Goal: Find specific page/section: Find specific page/section

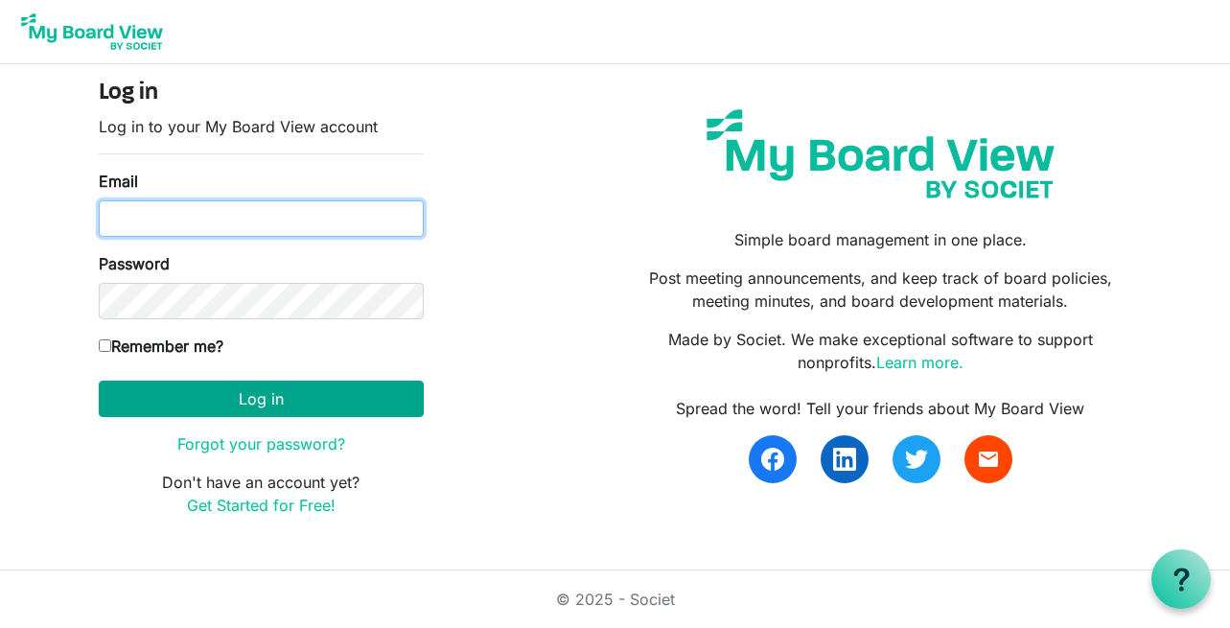
type input "[EMAIL_ADDRESS][DOMAIN_NAME]"
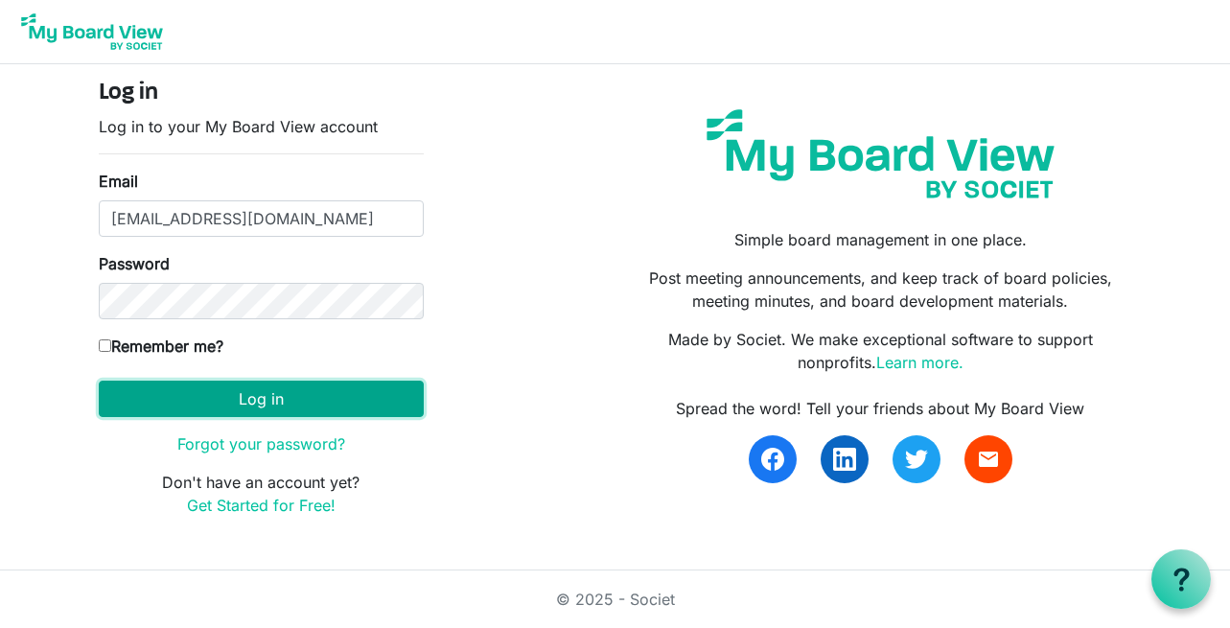
click at [358, 406] on button "Log in" at bounding box center [261, 399] width 325 height 36
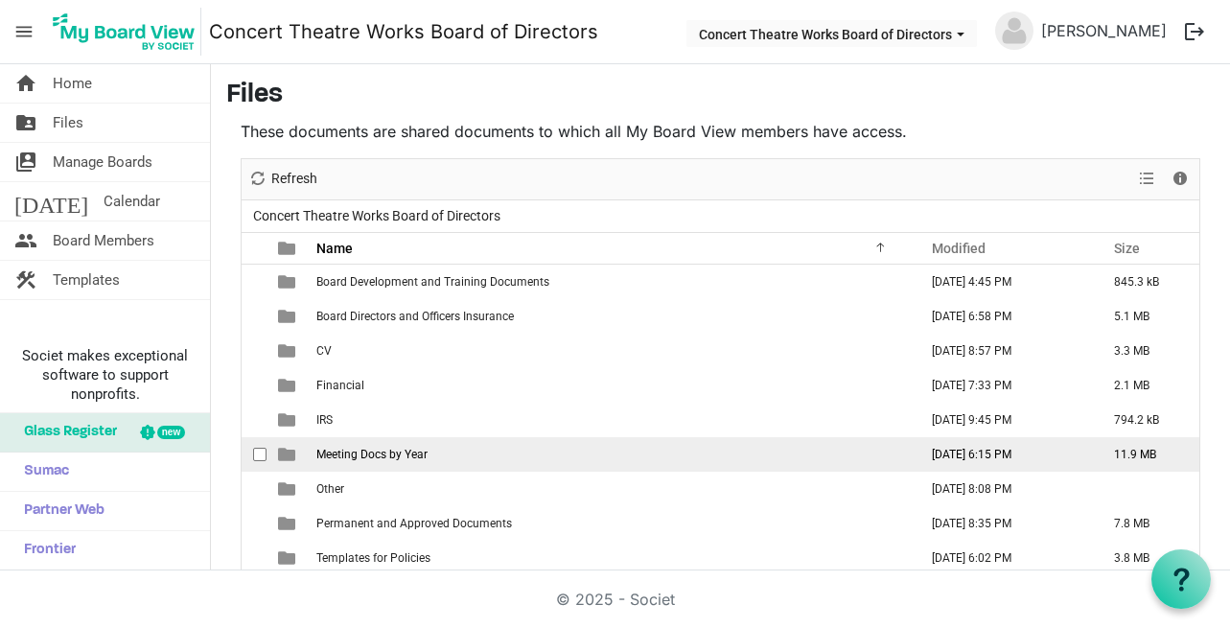
click at [670, 457] on td "Meeting Docs by Year" at bounding box center [611, 454] width 601 height 35
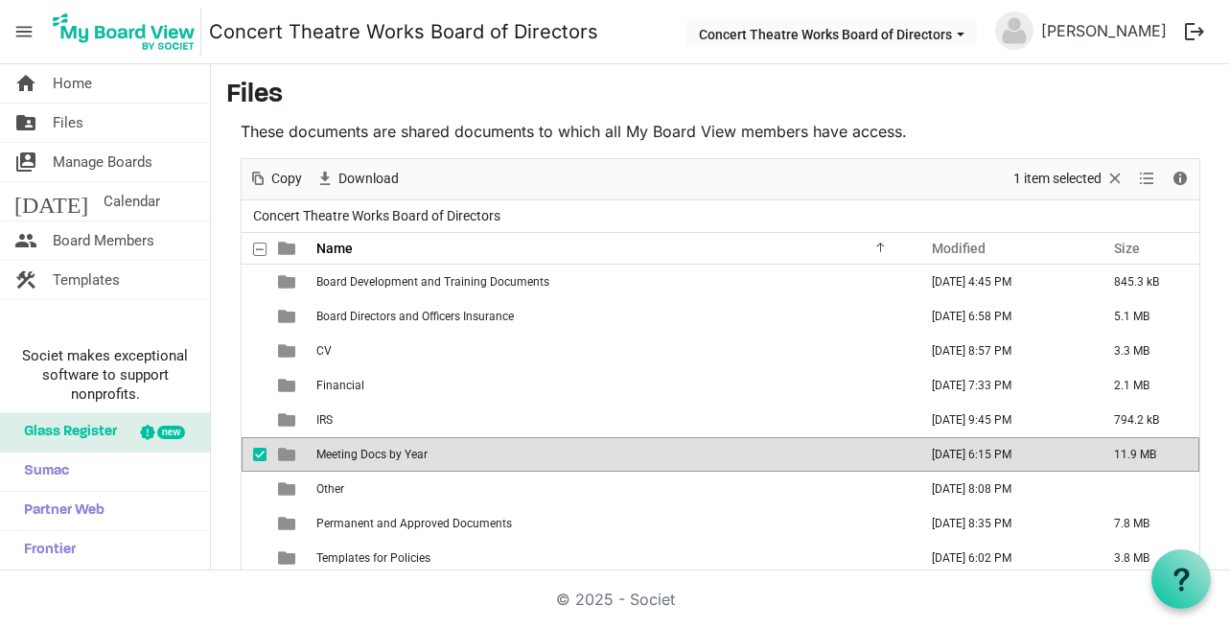
click at [670, 457] on td "Meeting Docs by Year" at bounding box center [611, 454] width 601 height 35
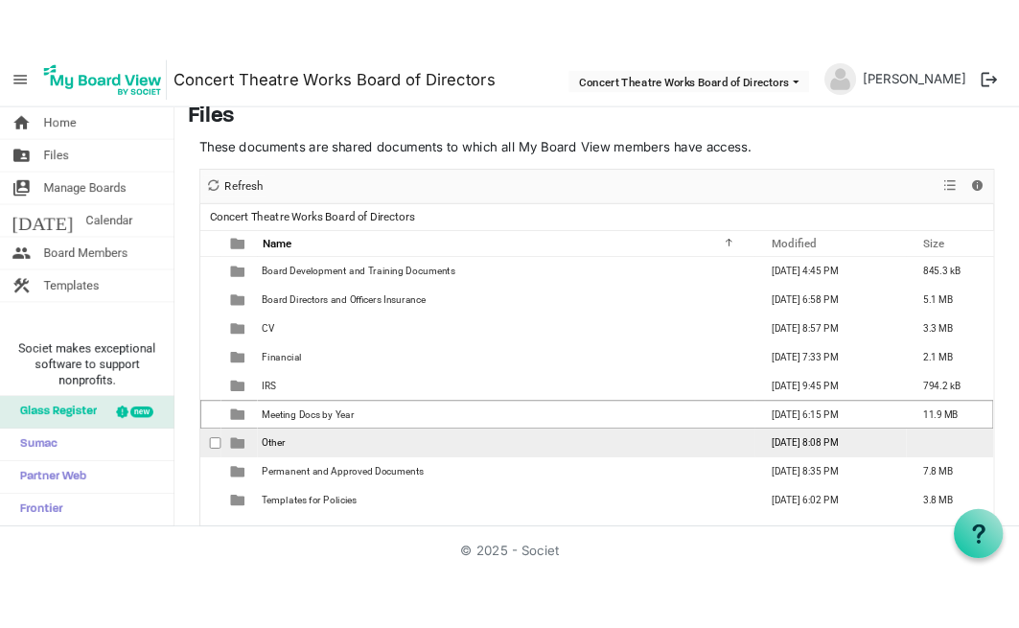
scroll to position [34, 0]
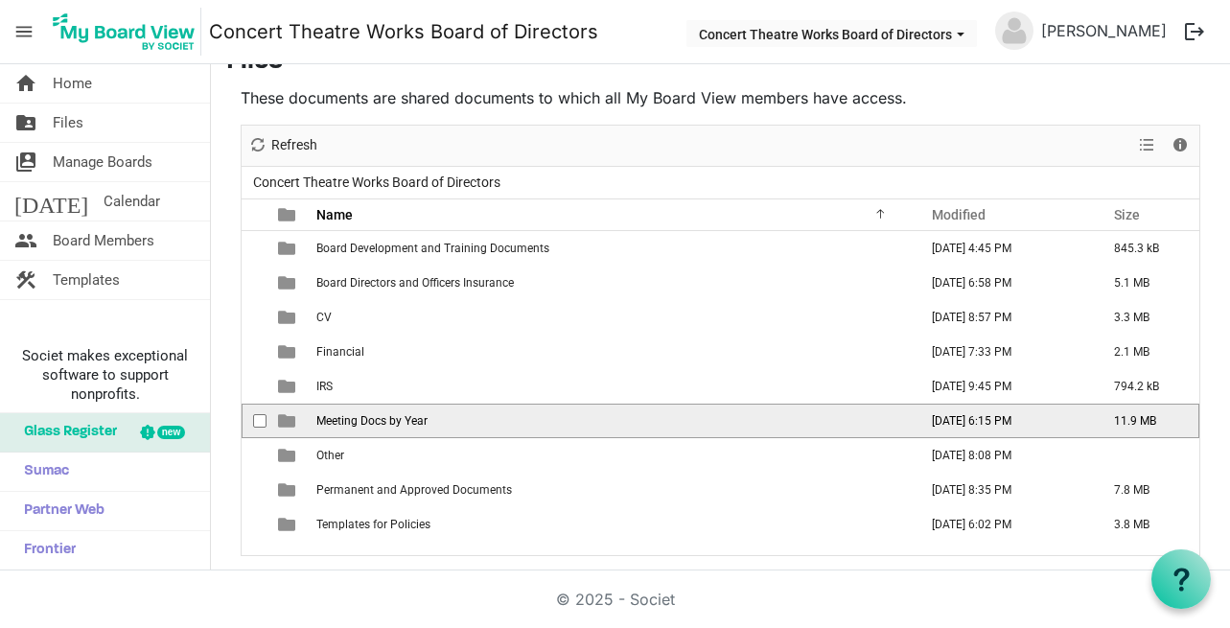
click at [285, 420] on span "is template cell column header type" at bounding box center [286, 420] width 17 height 17
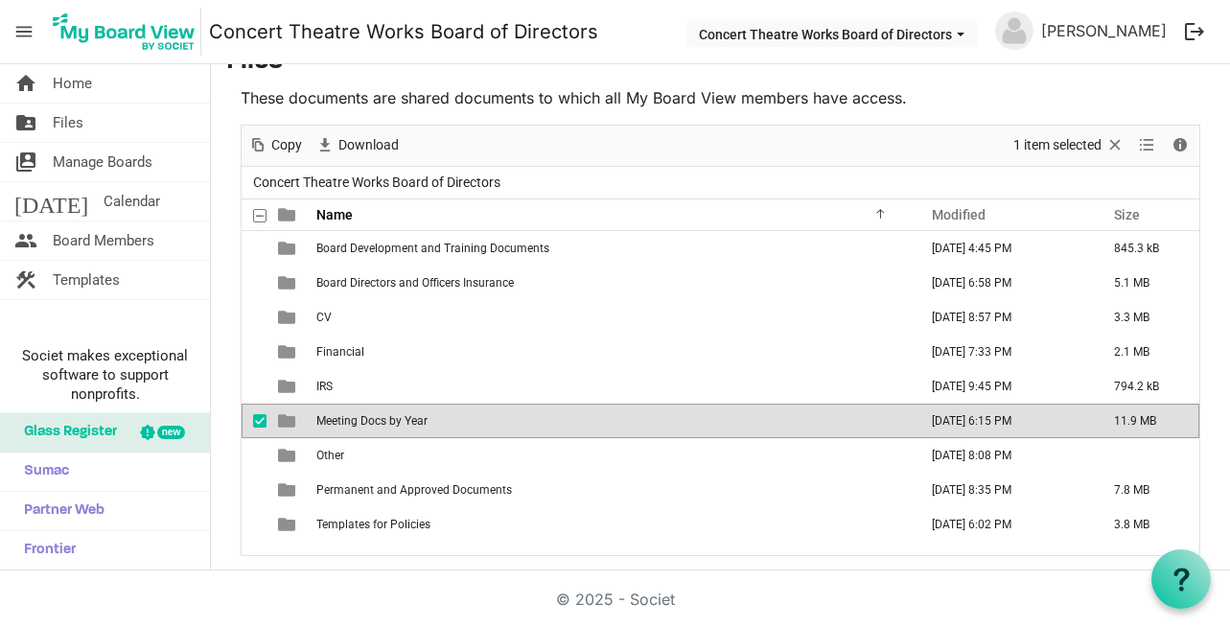
click at [285, 420] on span "is template cell column header type" at bounding box center [286, 420] width 17 height 17
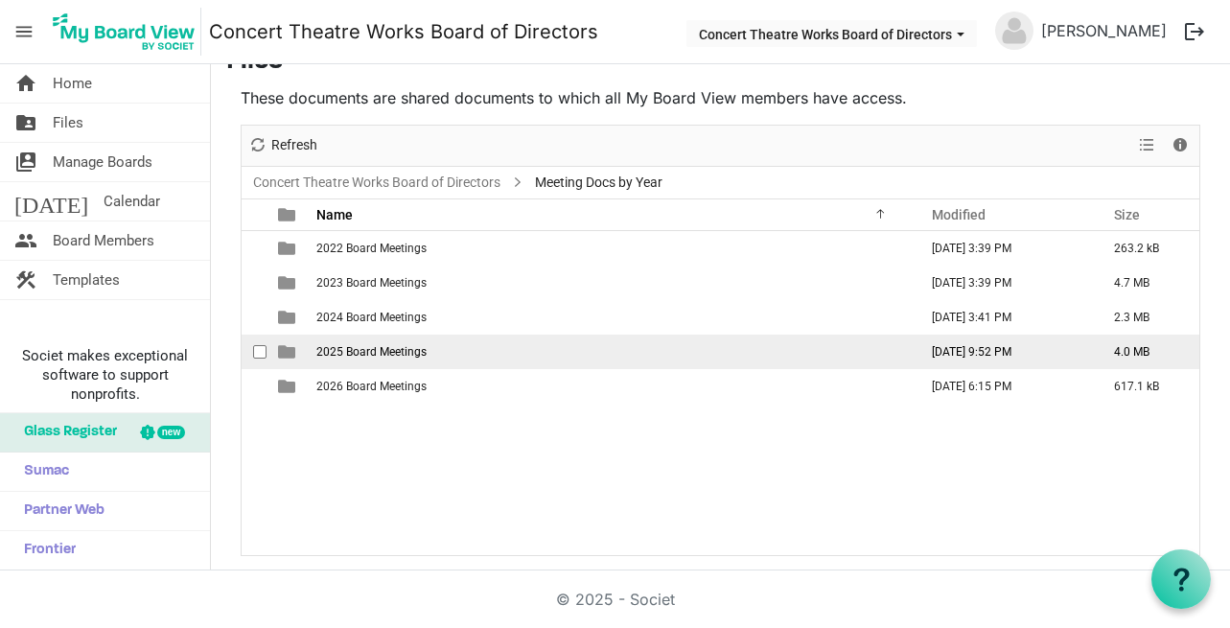
click at [419, 341] on td "2025 Board Meetings" at bounding box center [611, 352] width 601 height 35
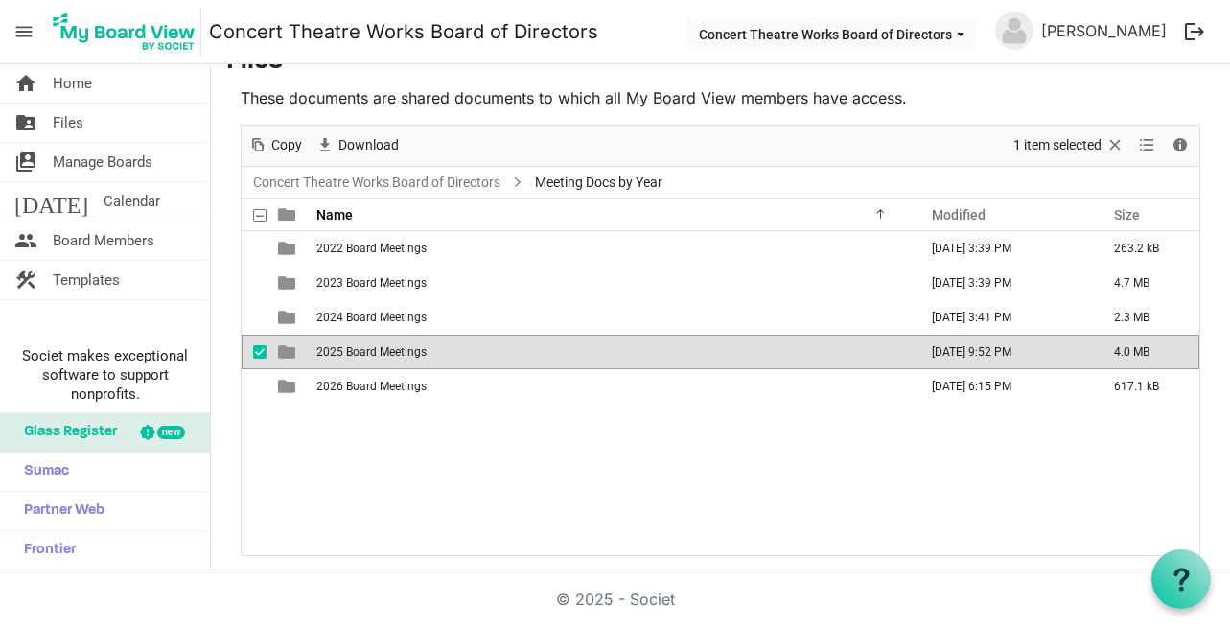
click at [419, 341] on td "2025 Board Meetings" at bounding box center [611, 352] width 601 height 35
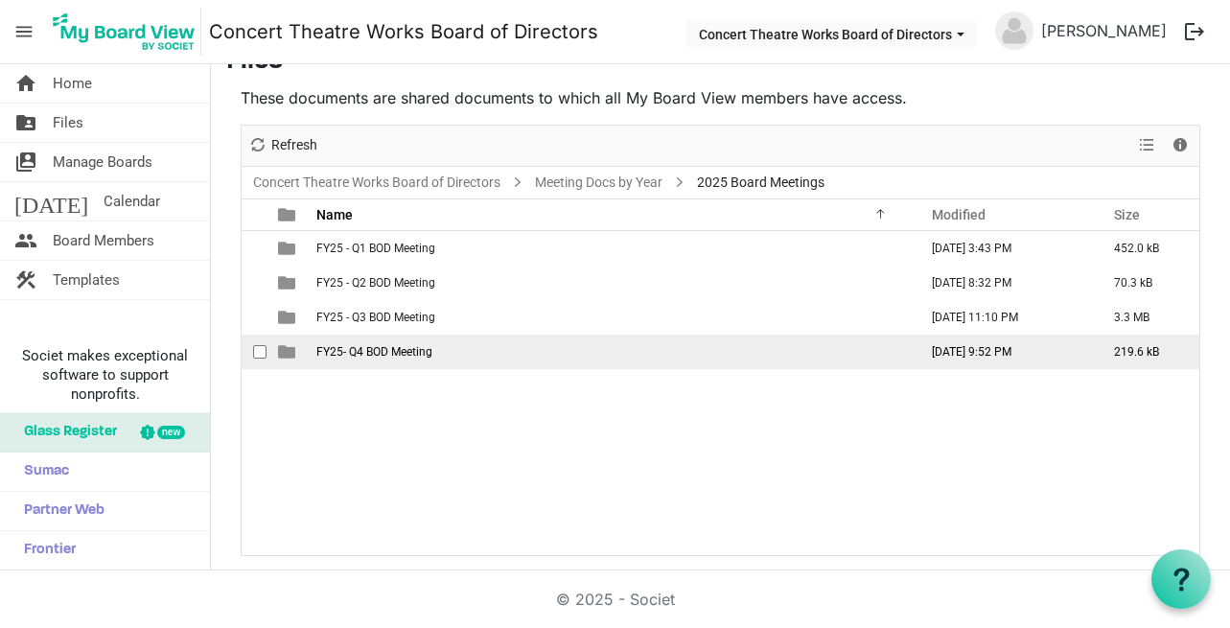
click at [411, 351] on span "FY25- Q4 BOD Meeting" at bounding box center [374, 351] width 116 height 13
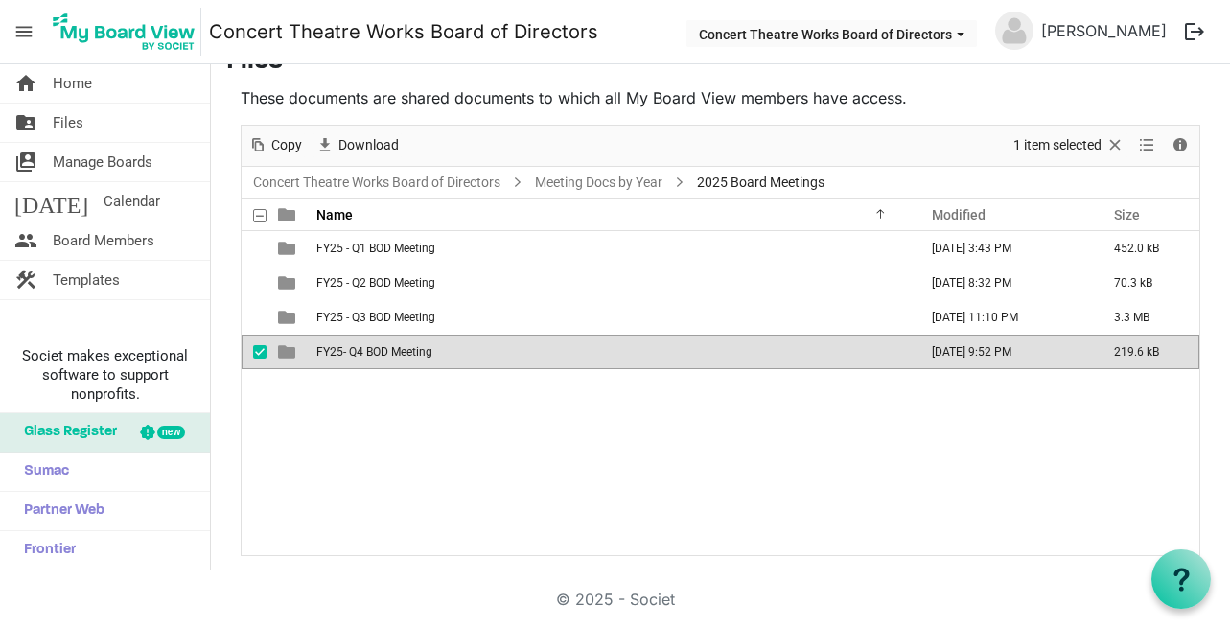
click at [411, 351] on span "FY25- Q4 BOD Meeting" at bounding box center [374, 351] width 116 height 13
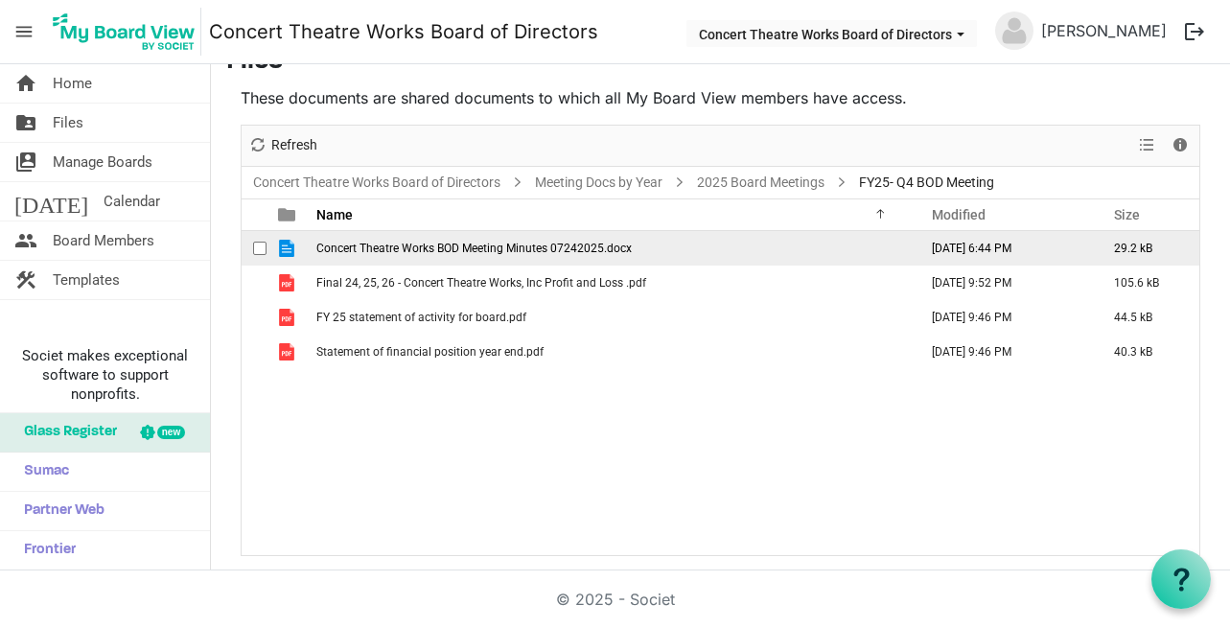
click at [417, 246] on span "Concert Theatre Works BOD Meeting Minutes 07242025.docx" at bounding box center [473, 248] width 315 height 13
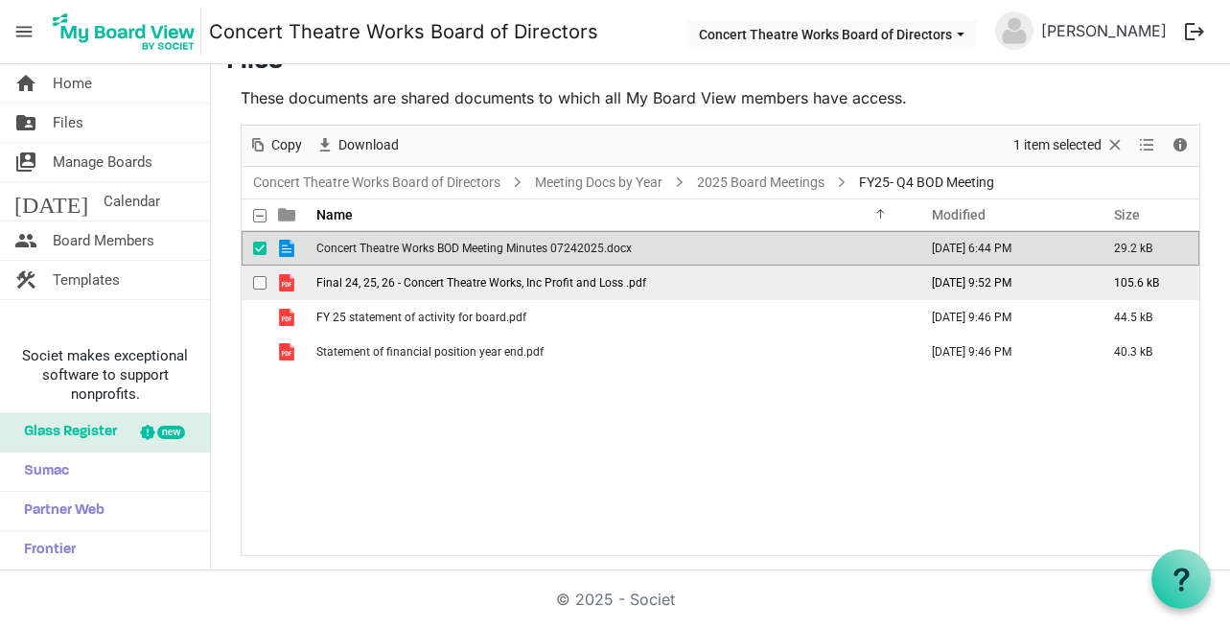
click at [425, 277] on span "Final 24, 25, 26 - Concert Theatre Works, Inc Profit and Loss .pdf" at bounding box center [481, 282] width 330 height 13
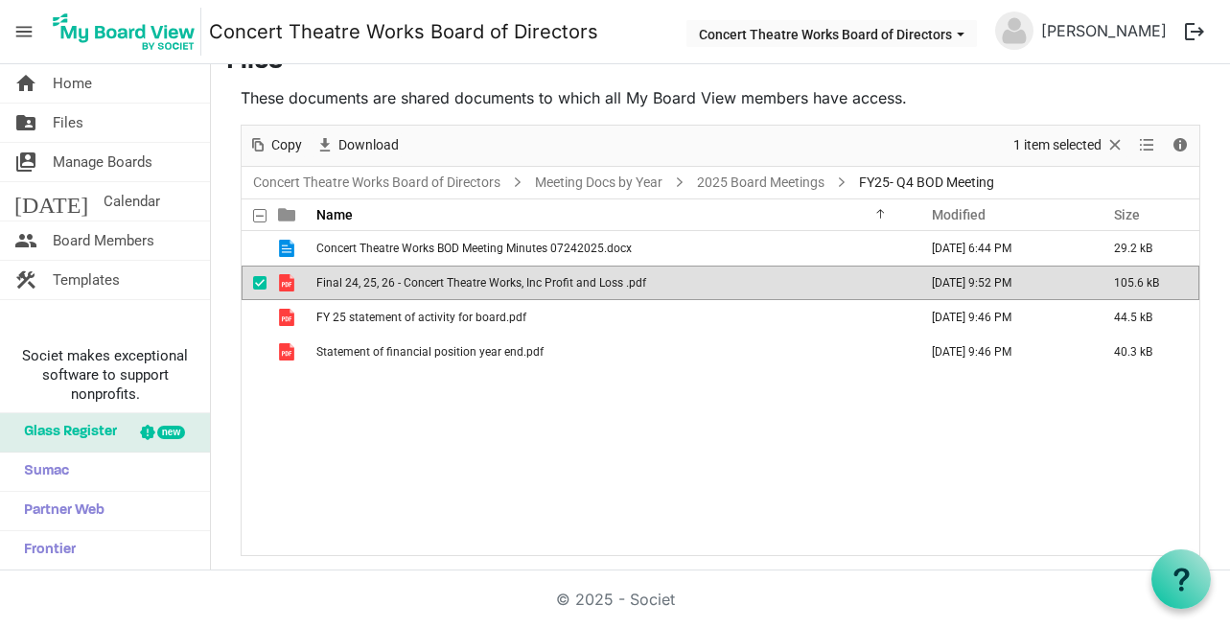
click at [425, 277] on span "Final 24, 25, 26 - Concert Theatre Works, Inc Profit and Loss .pdf" at bounding box center [481, 282] width 330 height 13
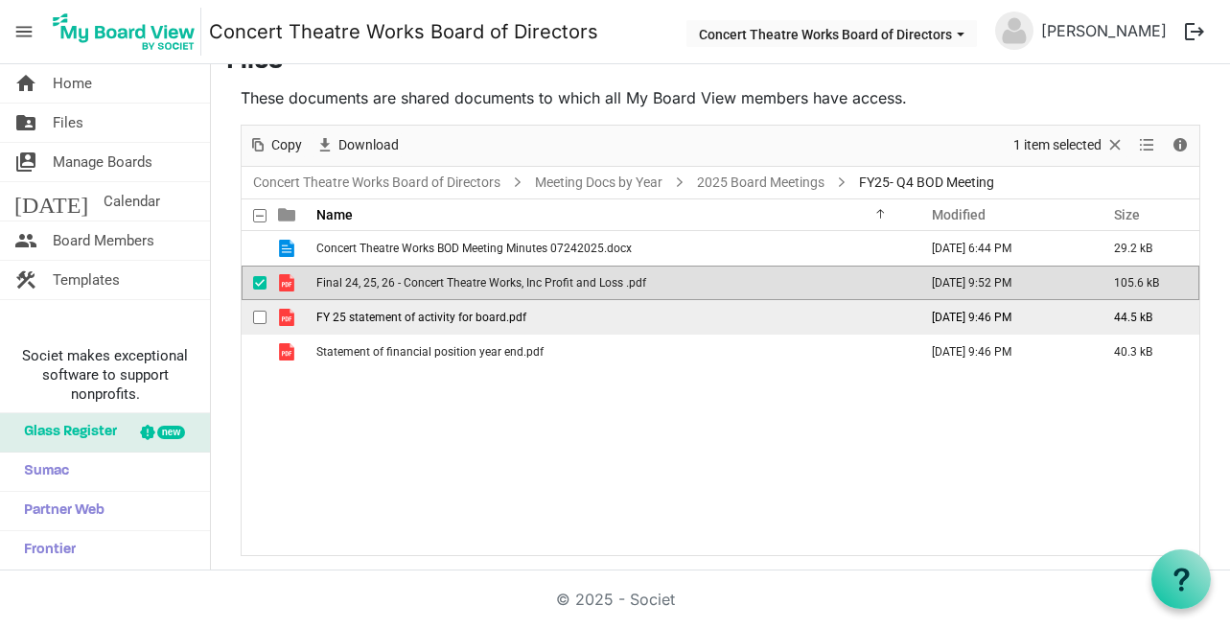
click at [450, 311] on span "FY 25 statement of activity for board.pdf" at bounding box center [421, 317] width 210 height 13
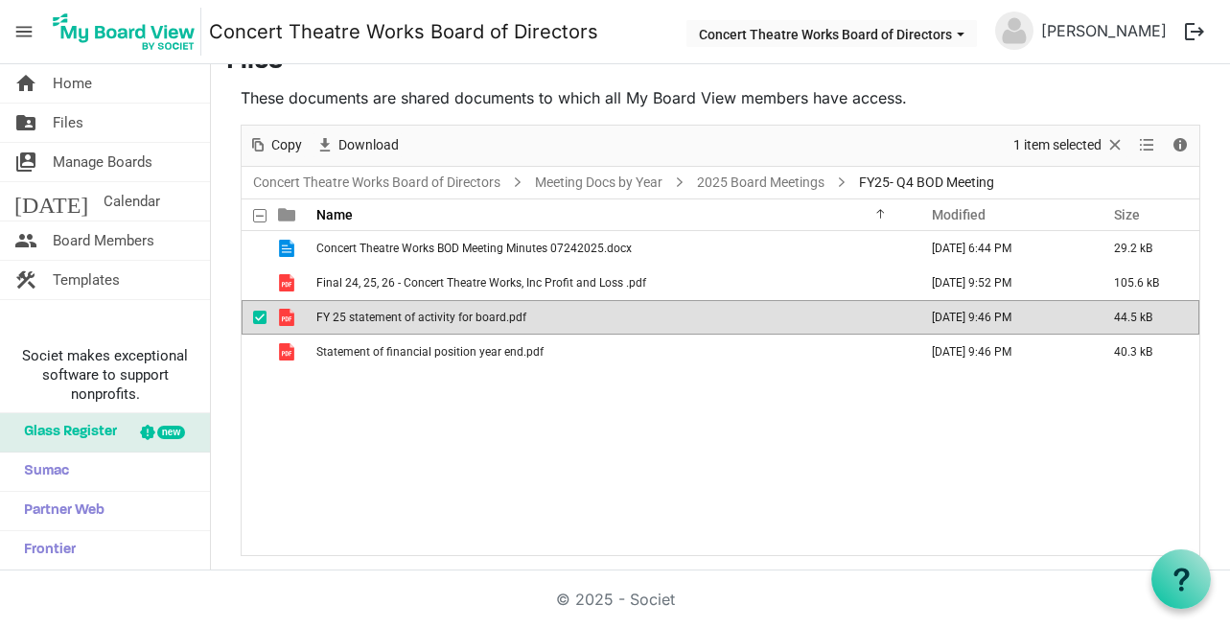
click at [450, 311] on span "FY 25 statement of activity for board.pdf" at bounding box center [421, 317] width 210 height 13
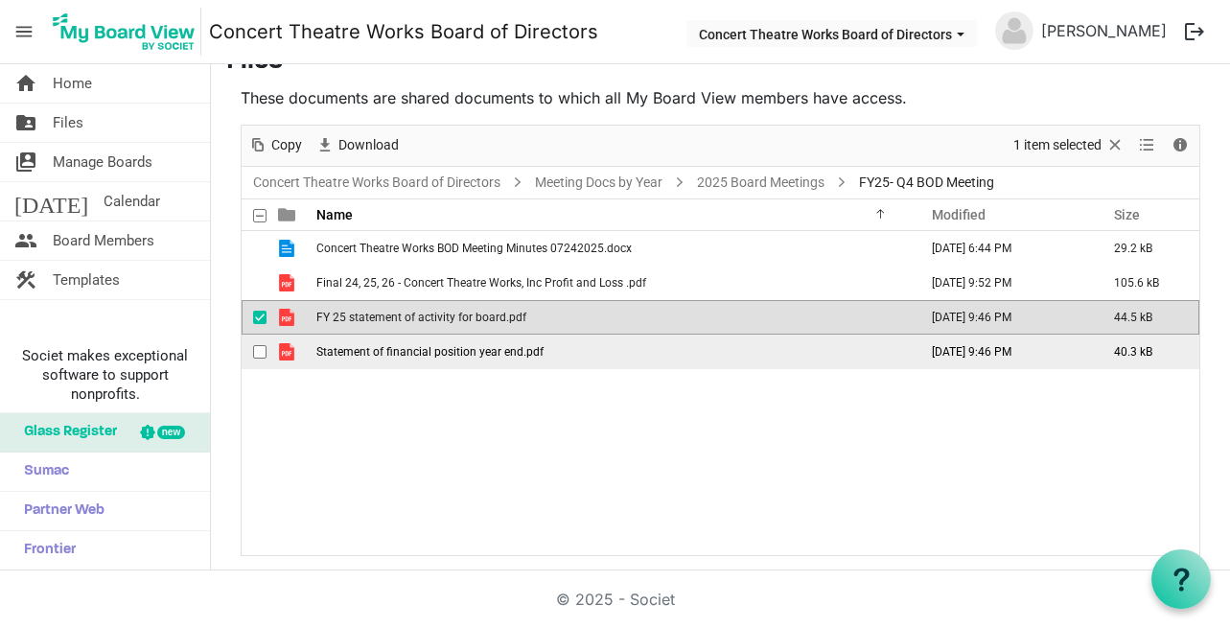
click at [454, 355] on span "Statement of financial position year end.pdf" at bounding box center [429, 351] width 227 height 13
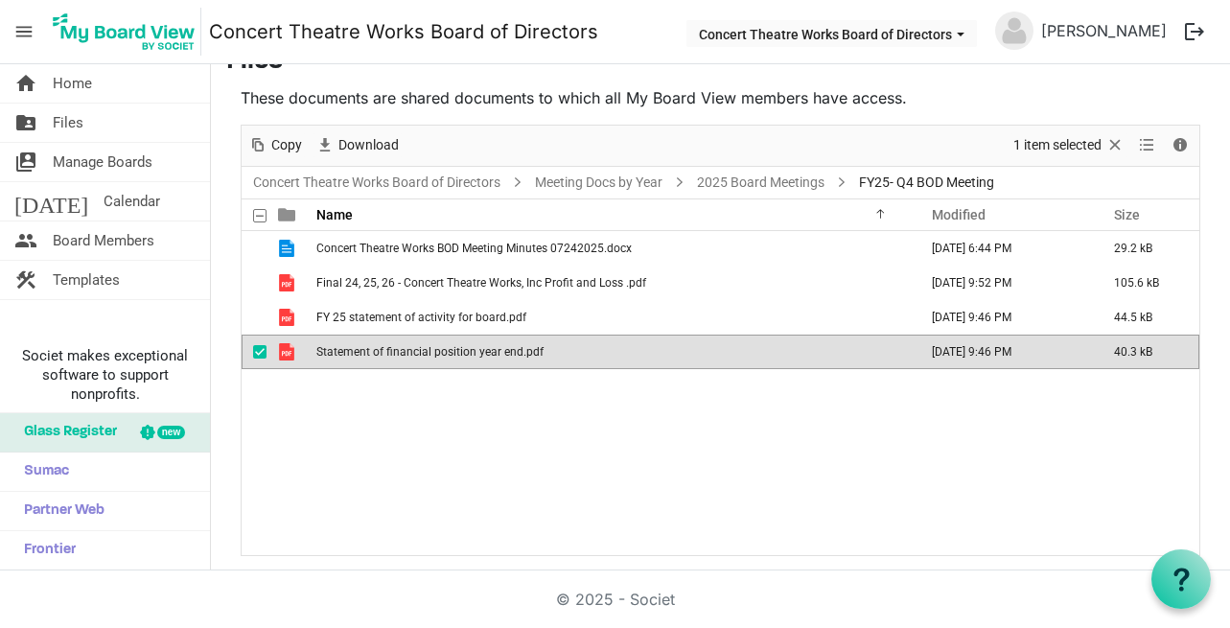
click at [454, 355] on span "Statement of financial position year end.pdf" at bounding box center [429, 351] width 227 height 13
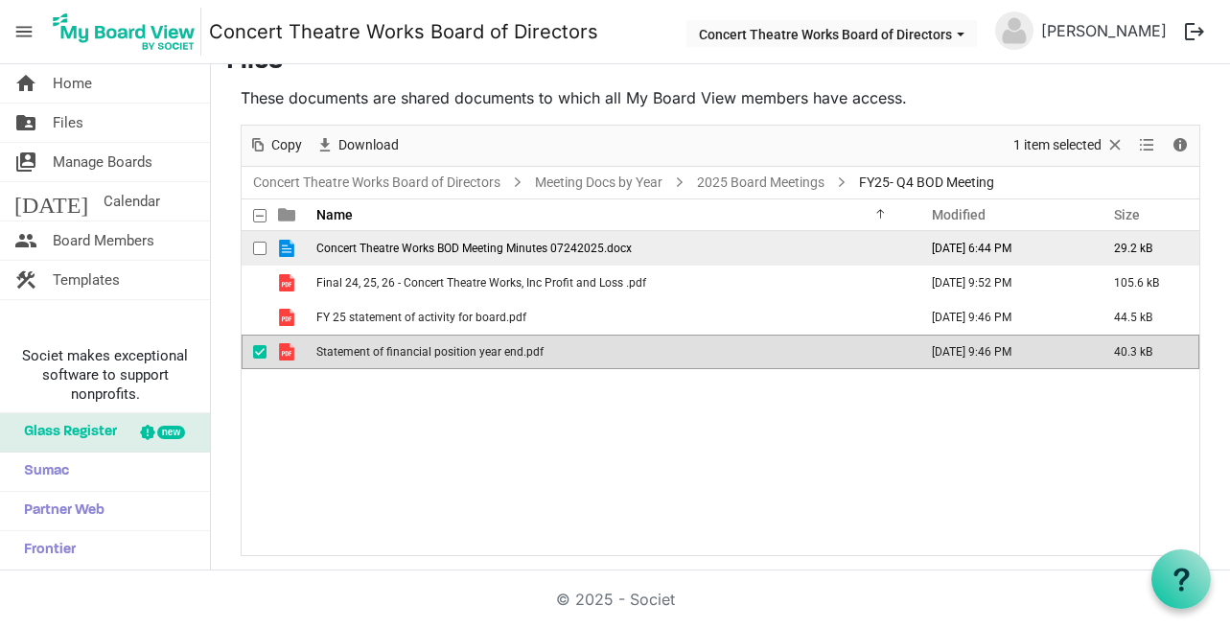
click at [422, 242] on span "Concert Theatre Works BOD Meeting Minutes 07242025.docx" at bounding box center [473, 248] width 315 height 13
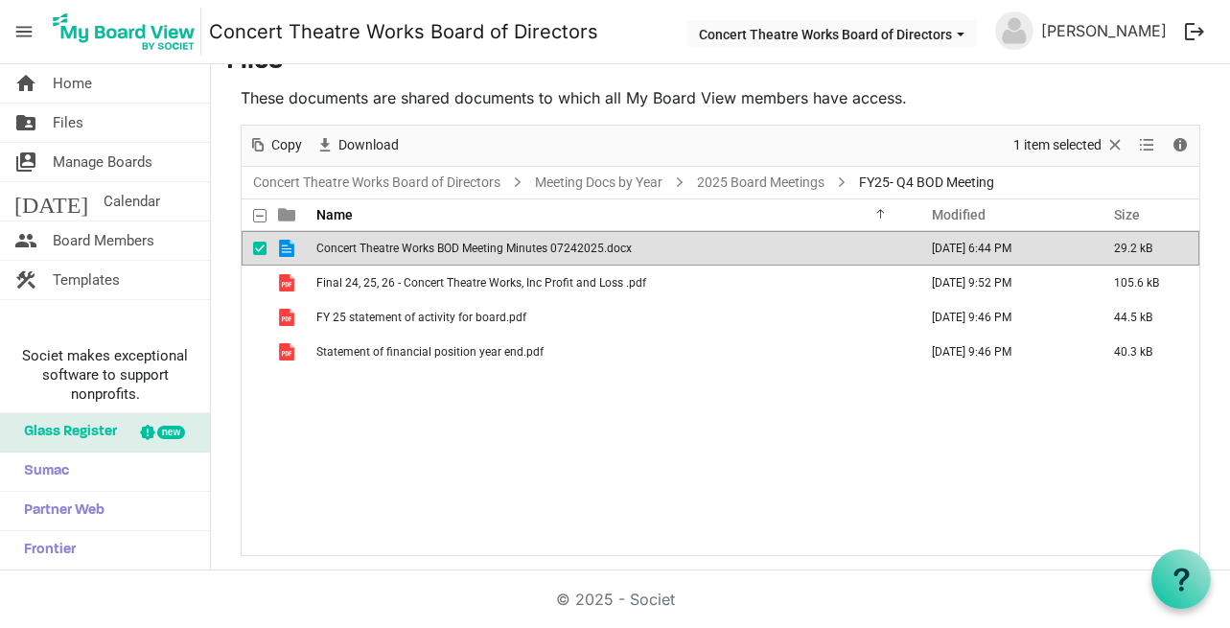
click at [422, 242] on span "Concert Theatre Works BOD Meeting Minutes 07242025.docx" at bounding box center [473, 248] width 315 height 13
